Goal: Task Accomplishment & Management: Use online tool/utility

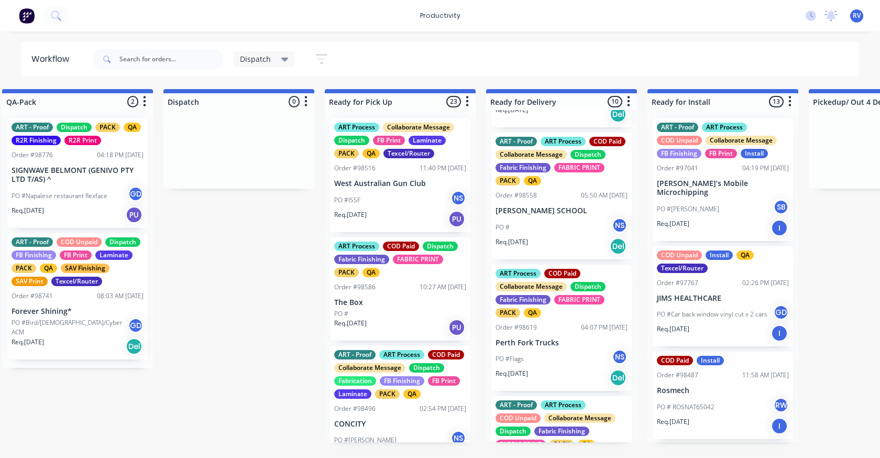
scroll to position [157, 0]
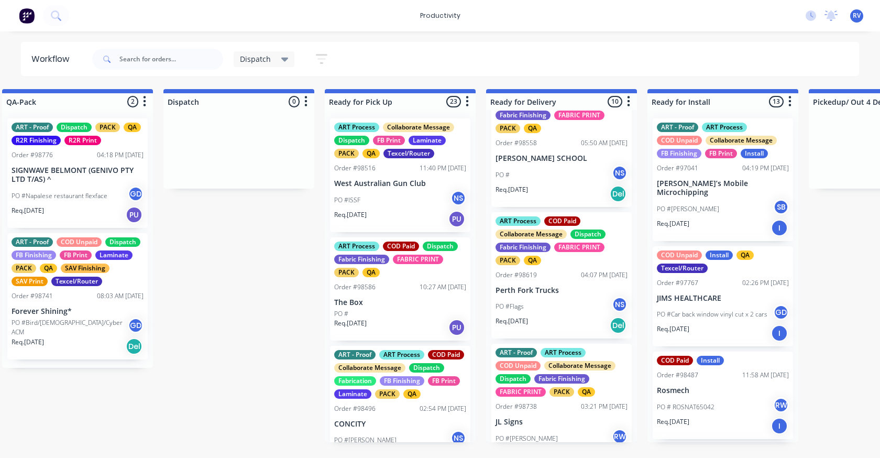
drag, startPoint x: 548, startPoint y: 266, endPoint x: 553, endPoint y: 267, distance: 5.5
click at [550, 266] on div "ART Process Collaborate Message Dispatch Fabric Finishing FABRIC PRINT PACK QA …" at bounding box center [561, 276] width 151 height 332
click at [553, 267] on div "ART Process COD Paid Collaborate Message Dispatch Fabric Finishing FABRIC PRINT…" at bounding box center [561, 275] width 140 height 127
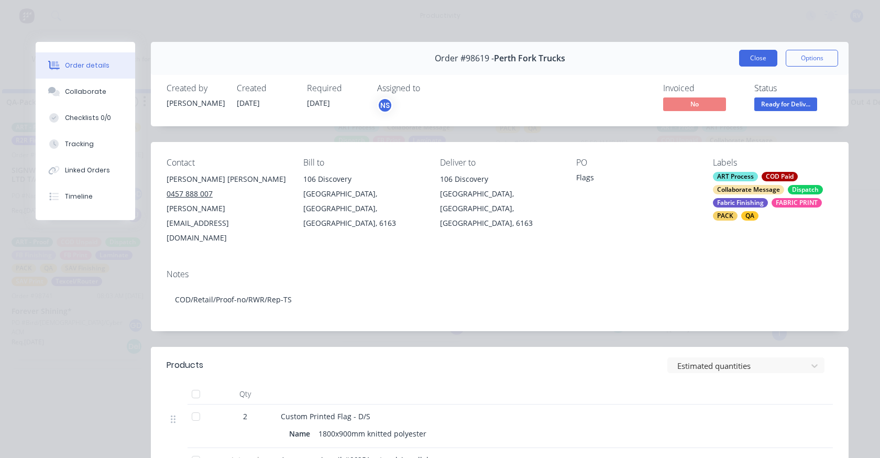
click at [748, 61] on button "Close" at bounding box center [758, 58] width 38 height 17
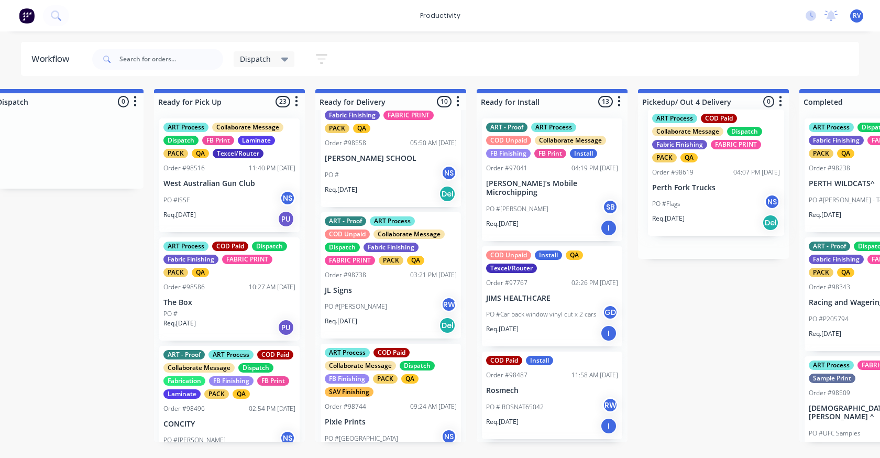
drag, startPoint x: 551, startPoint y: 267, endPoint x: 642, endPoint y: 168, distance: 134.5
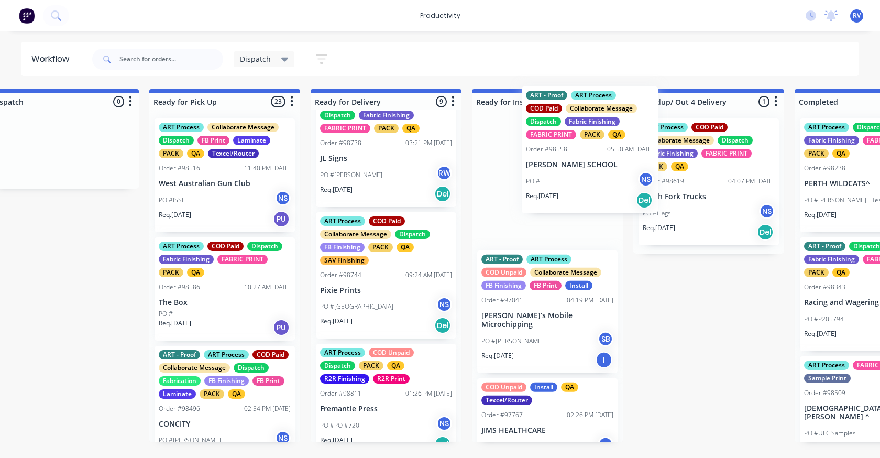
scroll to position [156, 0]
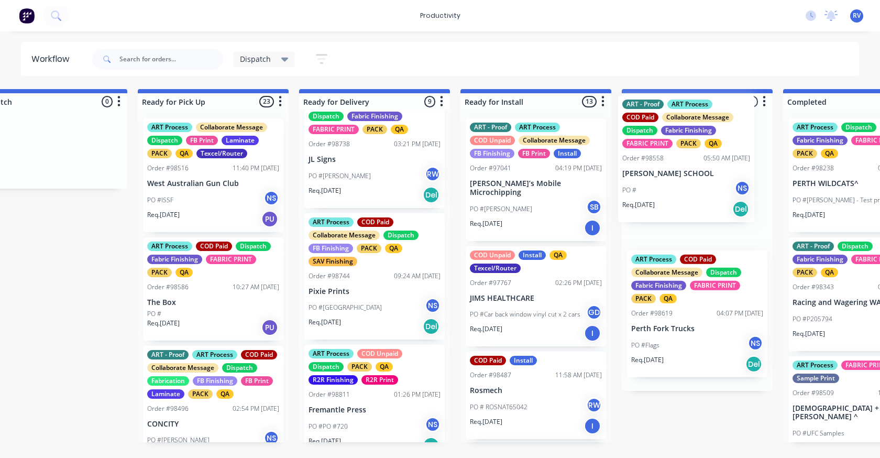
drag, startPoint x: 364, startPoint y: 165, endPoint x: 670, endPoint y: 181, distance: 306.2
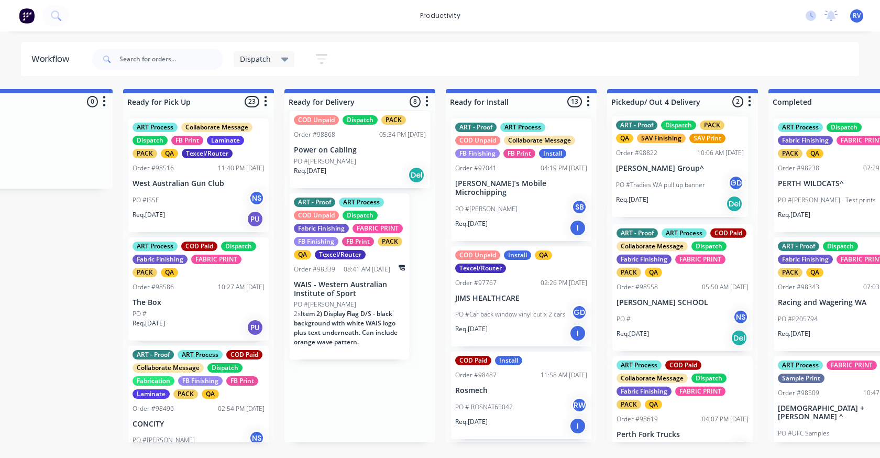
scroll to position [0, 869]
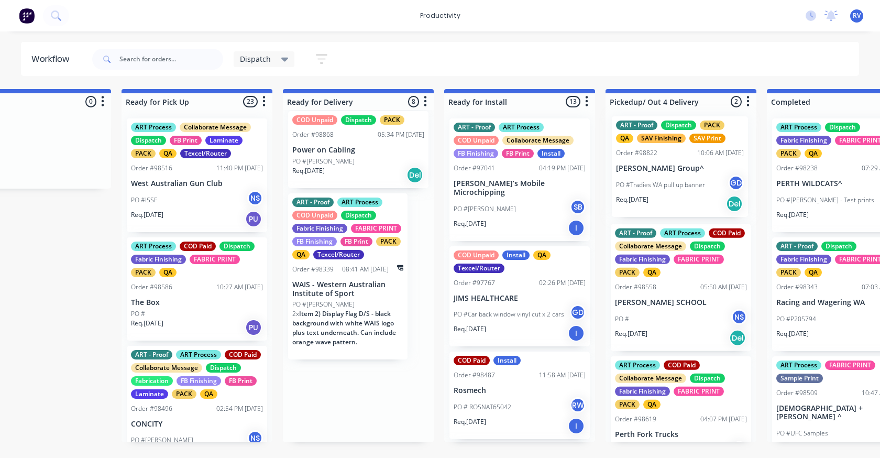
drag, startPoint x: 356, startPoint y: 253, endPoint x: 653, endPoint y: 165, distance: 309.6
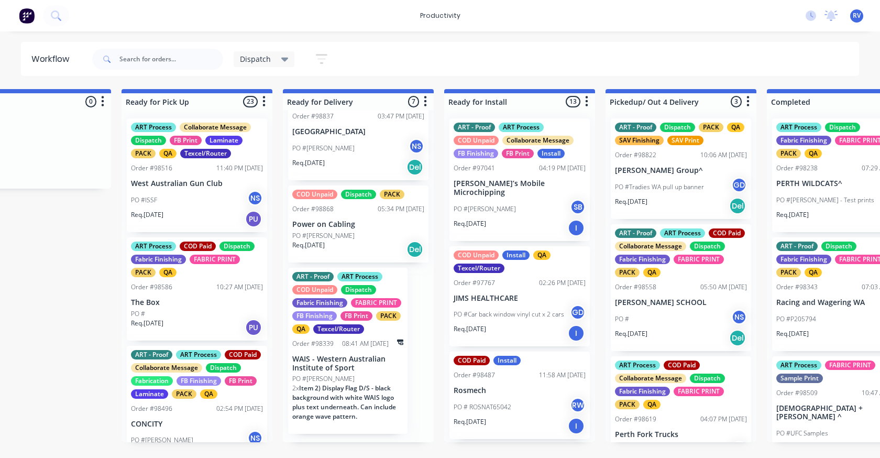
scroll to position [454, 0]
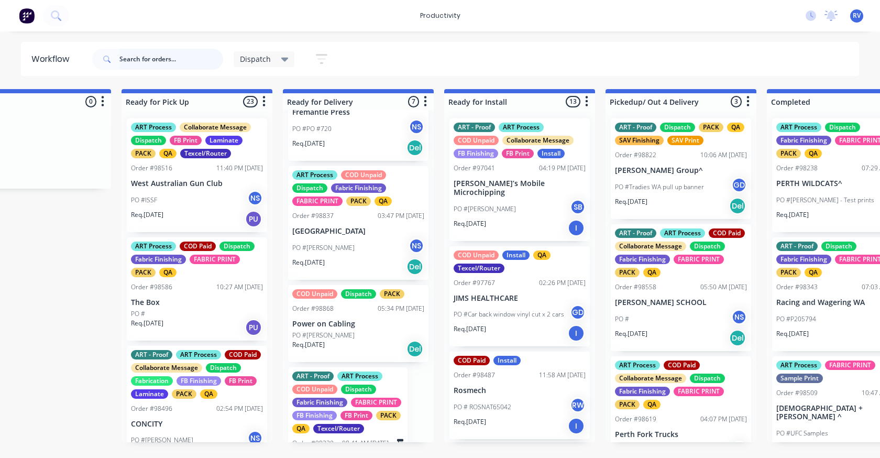
drag, startPoint x: 196, startPoint y: 60, endPoint x: 192, endPoint y: 51, distance: 9.4
click at [195, 59] on input "text" at bounding box center [171, 59] width 104 height 21
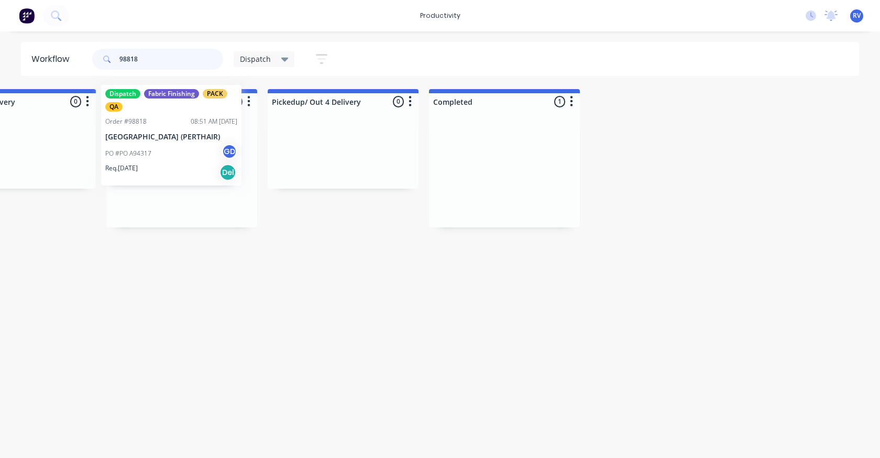
scroll to position [0, 1206]
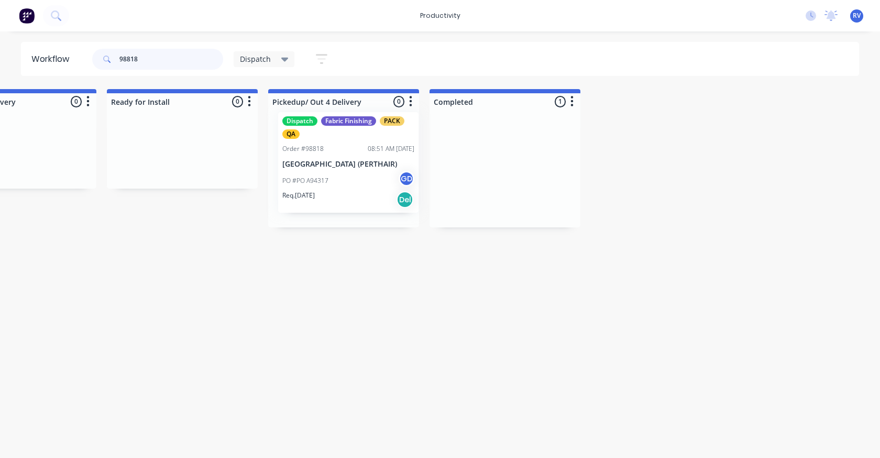
drag, startPoint x: 476, startPoint y: 174, endPoint x: 343, endPoint y: 168, distance: 133.7
click at [343, 168] on div "Submitted 0 Sort By Created date Required date Order number Customer name Most …" at bounding box center [798, 158] width 4025 height 138
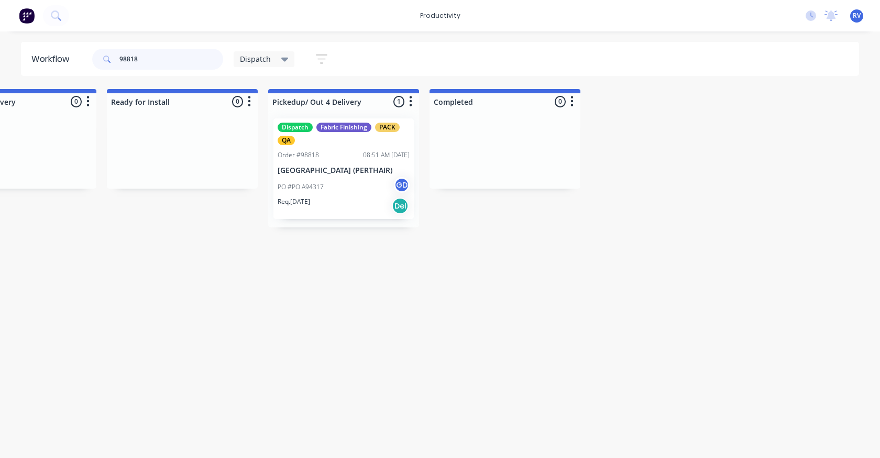
type input "98818"
click at [262, 58] on span "Dispatch" at bounding box center [255, 58] width 31 height 11
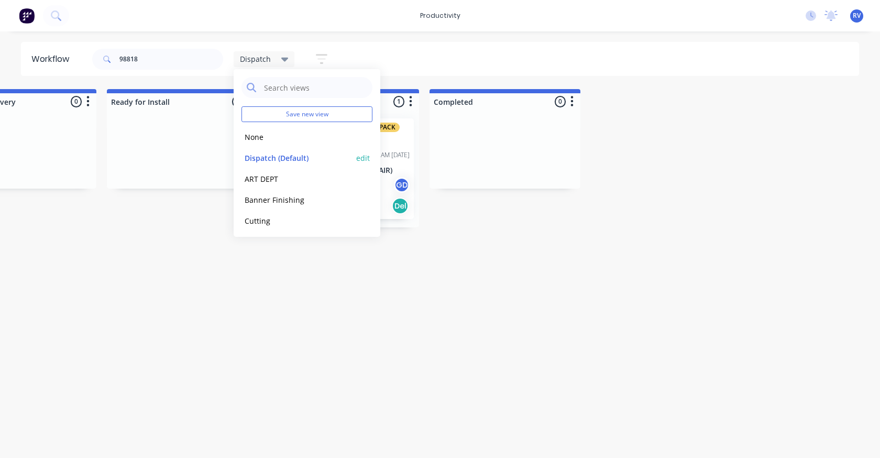
click at [257, 156] on button "Dispatch (Default)" at bounding box center [297, 158] width 112 height 12
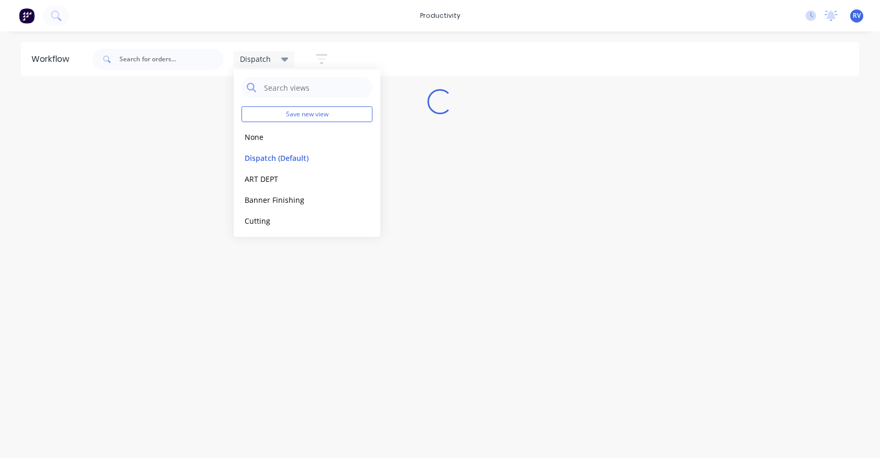
scroll to position [0, 0]
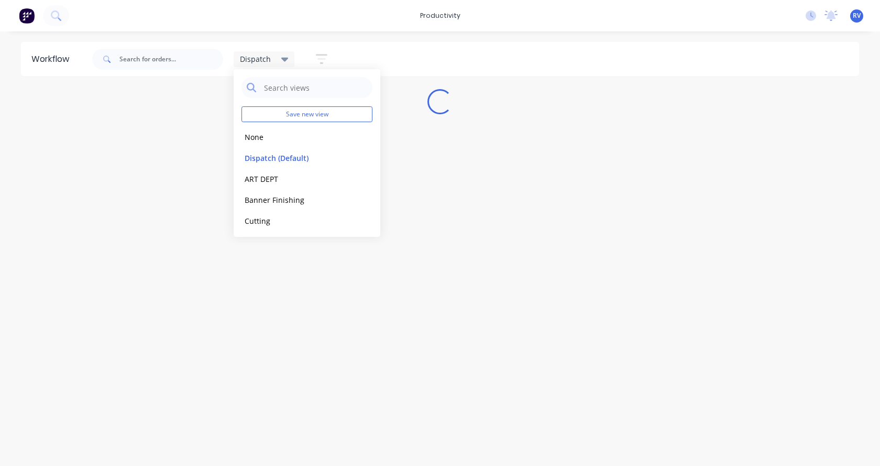
click at [269, 269] on div "Workflow Dispatch Save new view None edit Dispatch (Default) edit ART DEPT edit…" at bounding box center [440, 243] width 880 height 403
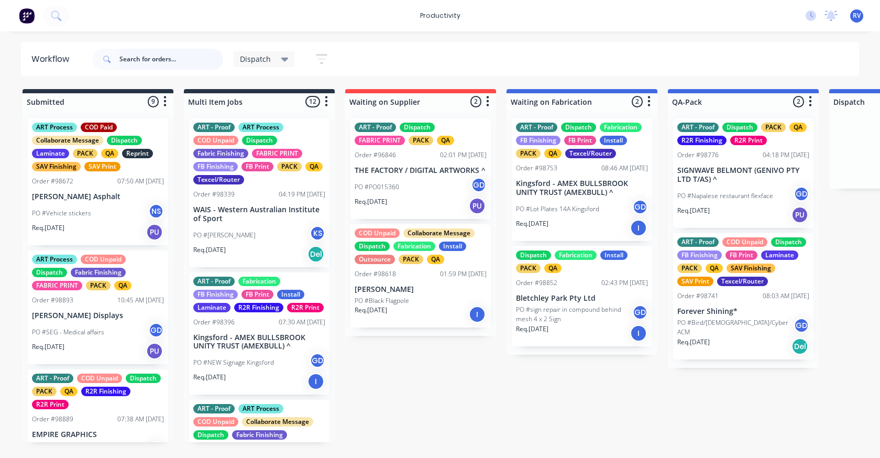
click at [139, 57] on input "text" at bounding box center [171, 59] width 104 height 21
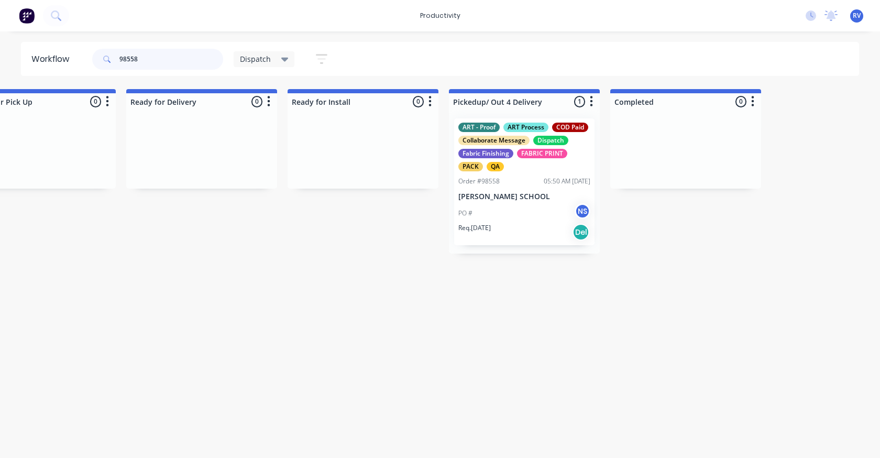
scroll to position [0, 1028]
type input "98558"
click at [246, 56] on span "Dispatch" at bounding box center [255, 58] width 31 height 11
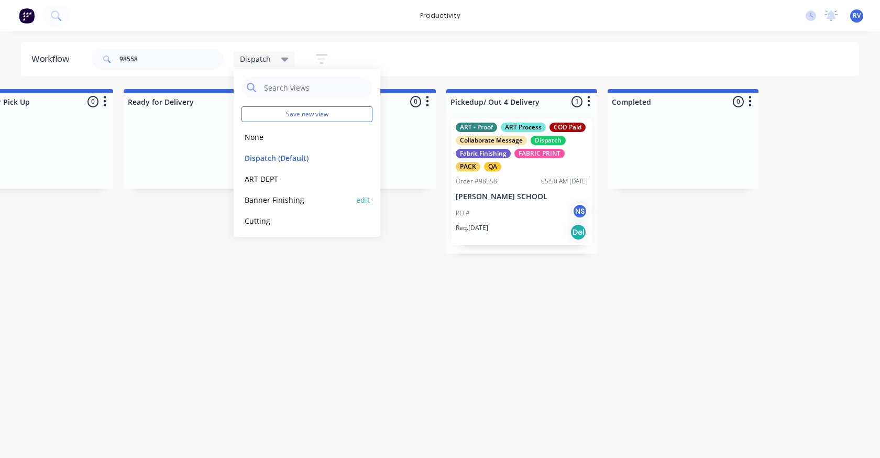
drag, startPoint x: 257, startPoint y: 157, endPoint x: 242, endPoint y: 191, distance: 37.3
click at [258, 157] on button "Dispatch (Default)" at bounding box center [297, 158] width 112 height 12
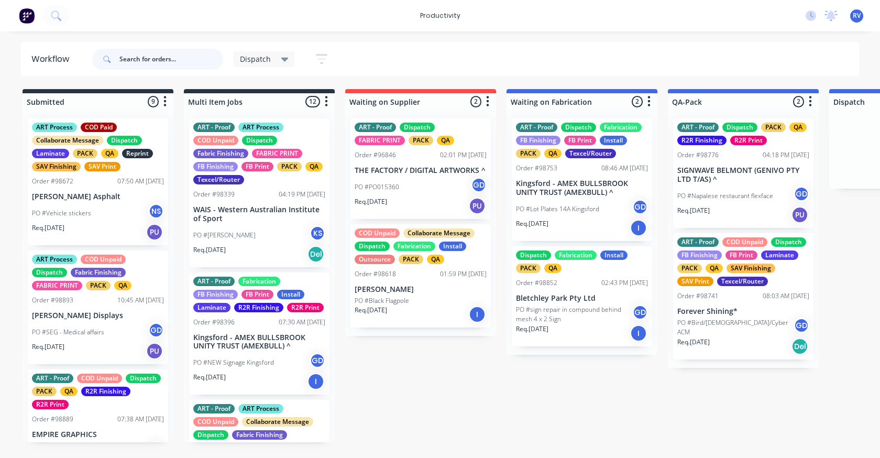
click at [147, 62] on input "text" at bounding box center [171, 59] width 104 height 21
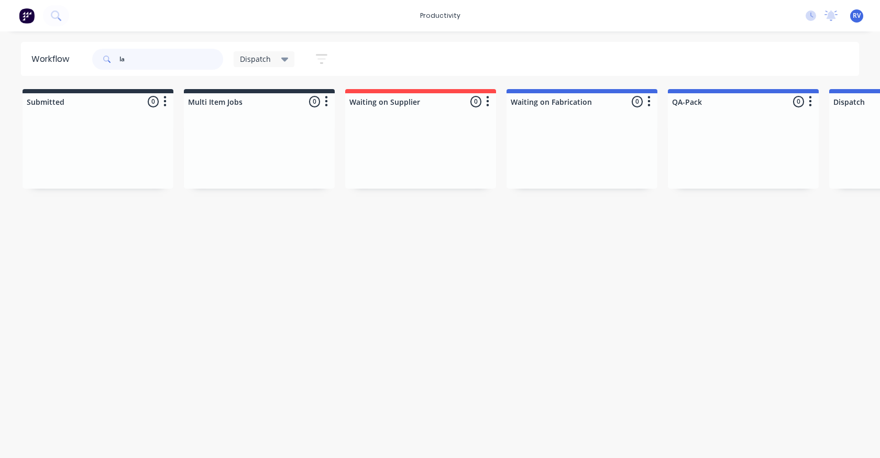
type input "l"
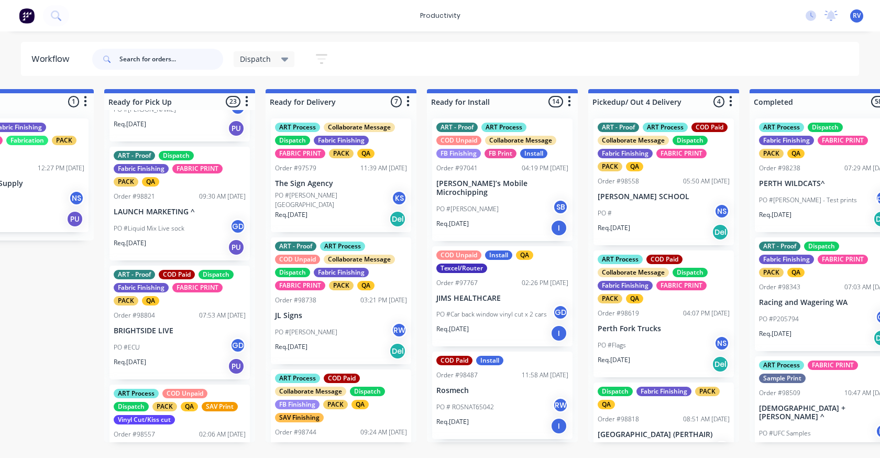
scroll to position [2200, 0]
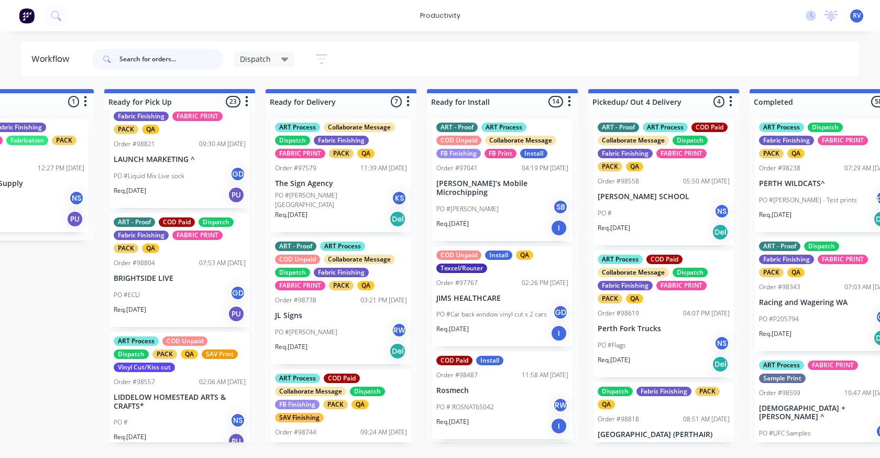
click at [134, 60] on input "text" at bounding box center [171, 59] width 104 height 21
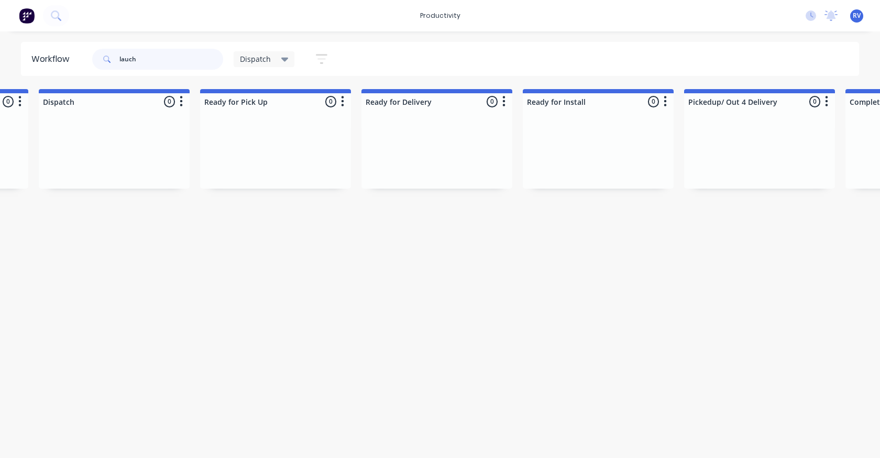
scroll to position [0, 744]
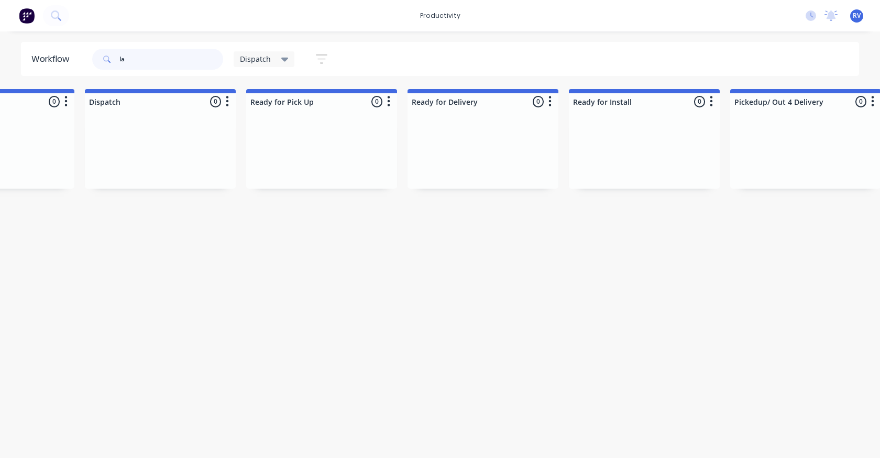
type input "l"
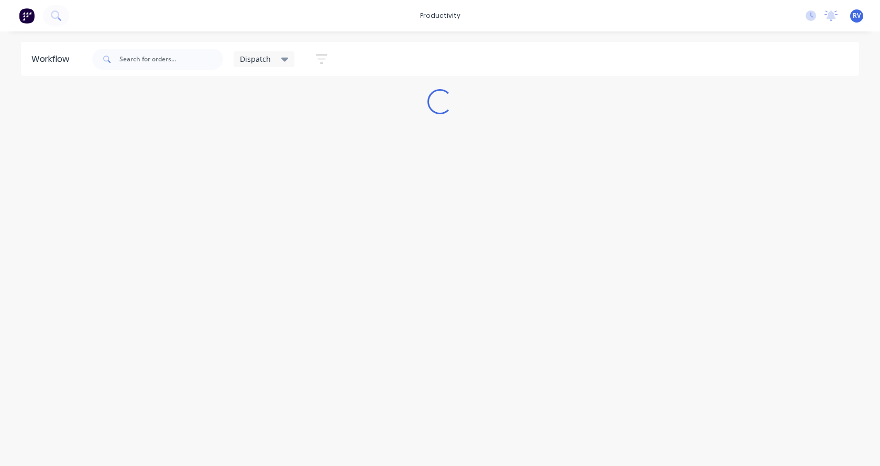
drag, startPoint x: 269, startPoint y: 62, endPoint x: 261, endPoint y: 67, distance: 8.9
click at [268, 62] on span "Dispatch" at bounding box center [255, 58] width 31 height 11
click at [262, 159] on button "Dispatch (Default)" at bounding box center [297, 158] width 112 height 12
drag, startPoint x: 248, startPoint y: 292, endPoint x: 238, endPoint y: 293, distance: 9.4
click at [248, 293] on div "Workflow Dispatch Save new view None edit Dispatch (Default) edit ART DEPT edit…" at bounding box center [440, 243] width 880 height 403
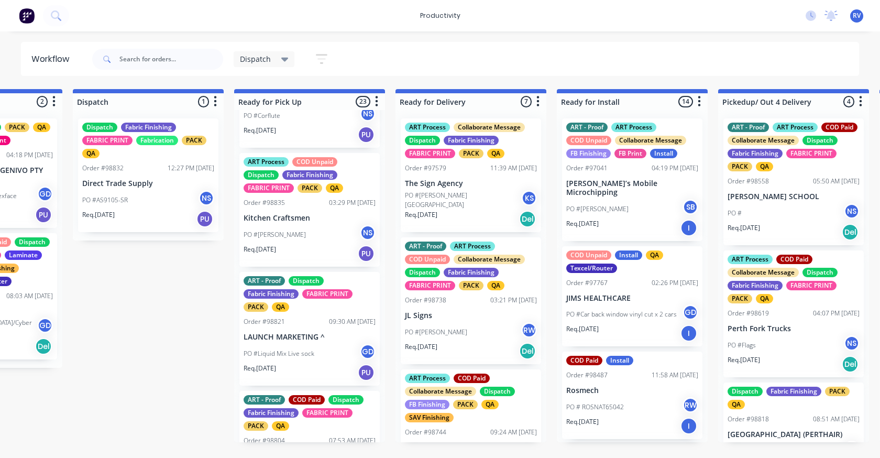
scroll to position [2074, 0]
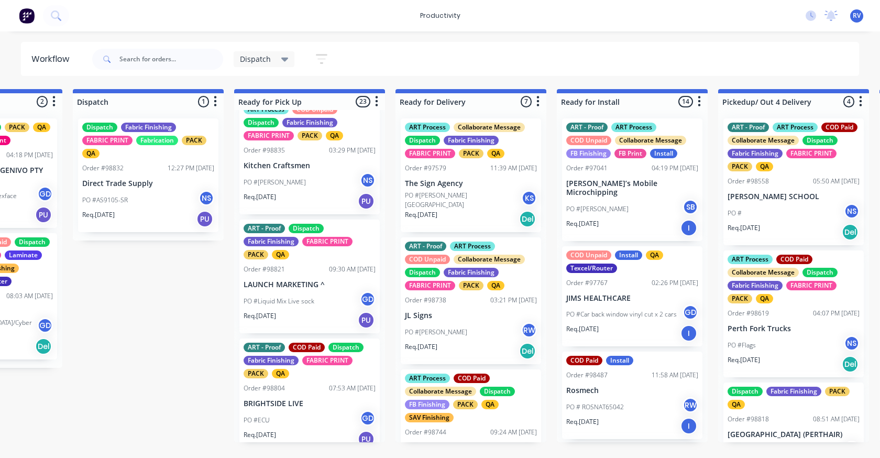
click at [249, 60] on span "Dispatch" at bounding box center [255, 58] width 31 height 11
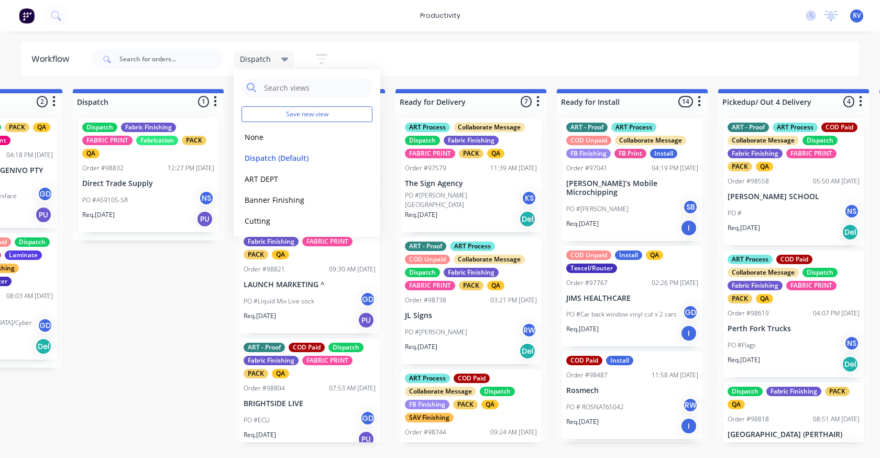
drag, startPoint x: 253, startPoint y: 141, endPoint x: 199, endPoint y: 114, distance: 60.7
click at [246, 133] on button "None" at bounding box center [297, 137] width 112 height 12
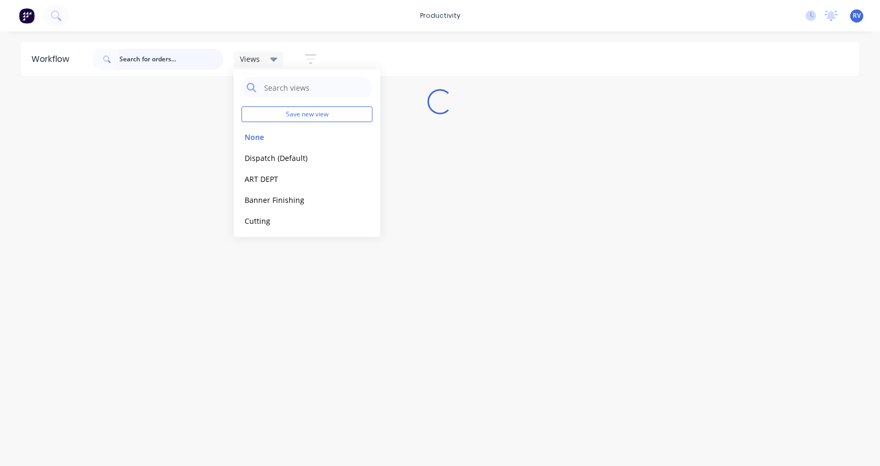
click at [134, 53] on input "text" at bounding box center [171, 59] width 104 height 21
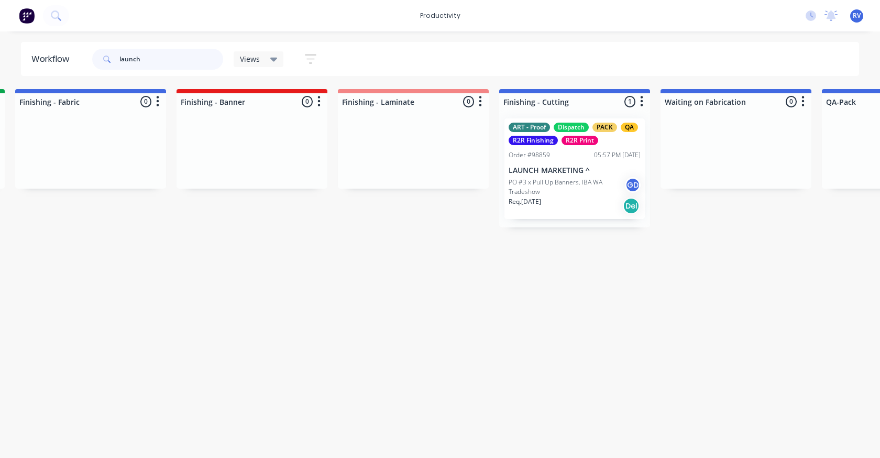
scroll to position [0, 1973]
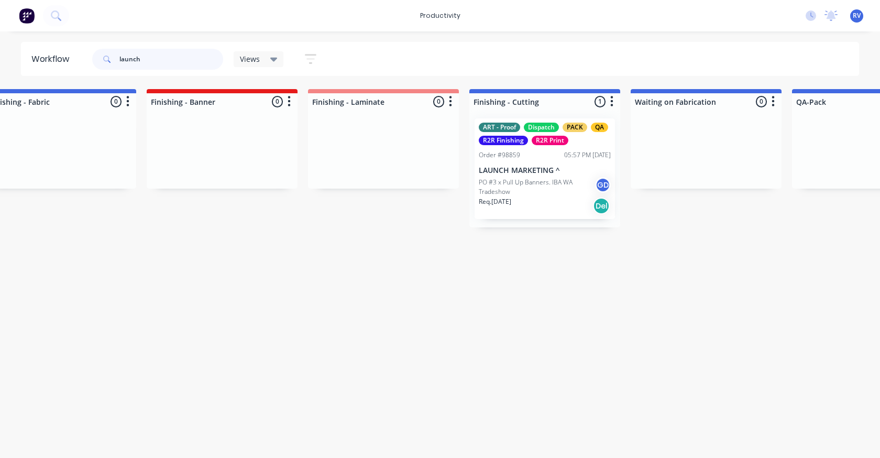
type input "launch"
click at [527, 197] on div "Req. [DATE] Del" at bounding box center [545, 206] width 132 height 18
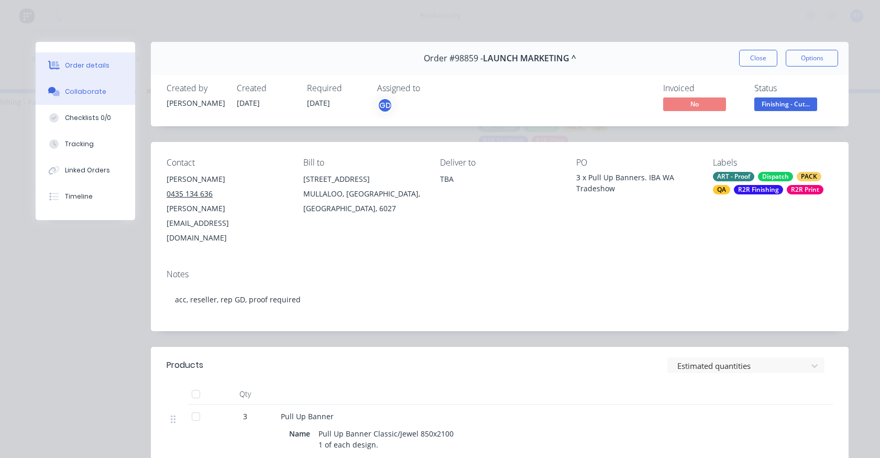
click at [78, 89] on div "Collaborate" at bounding box center [85, 91] width 41 height 9
